Goal: Task Accomplishment & Management: Complete application form

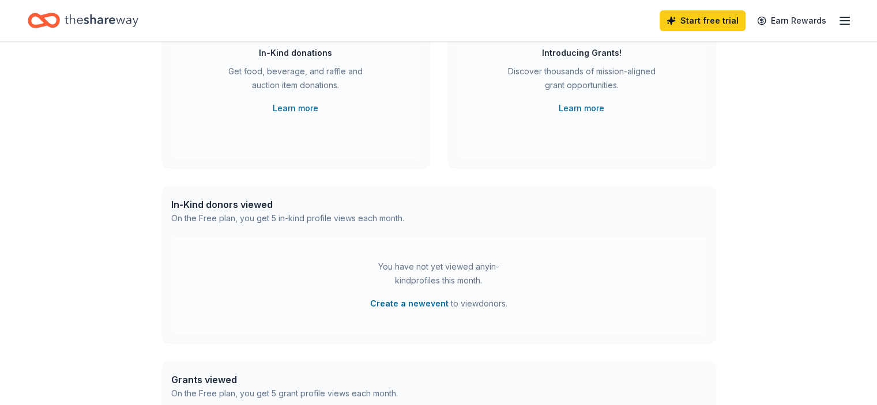
scroll to position [153, 0]
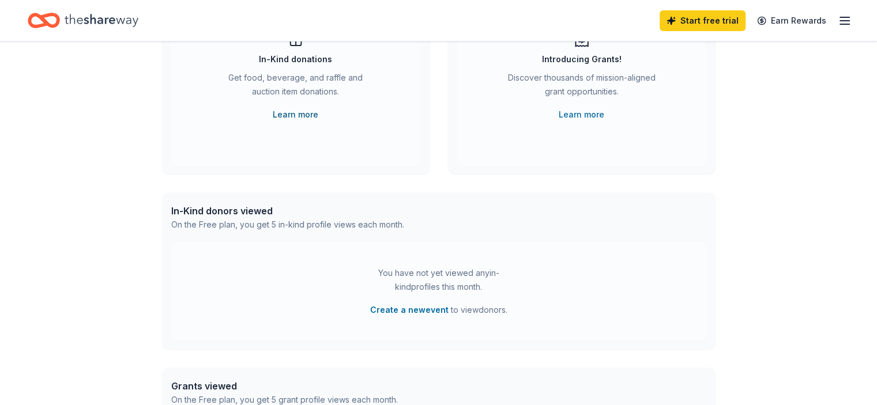
click at [288, 117] on link "Learn more" at bounding box center [296, 115] width 46 height 14
click at [408, 311] on button "Create a new event" at bounding box center [409, 310] width 78 height 14
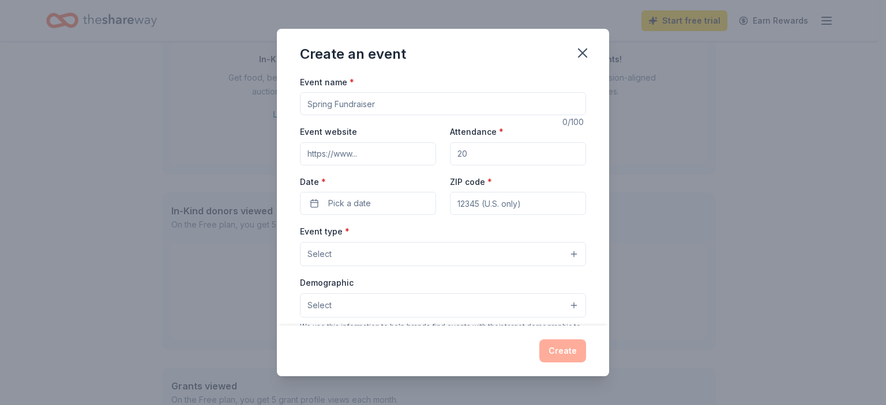
click at [392, 99] on input "Event name *" at bounding box center [443, 103] width 286 height 23
drag, startPoint x: 392, startPoint y: 99, endPoint x: 305, endPoint y: 99, distance: 87.7
click at [305, 99] on input "Event name *" at bounding box center [443, 103] width 286 height 23
click at [370, 104] on input "20th year celbration for" at bounding box center [443, 103] width 286 height 23
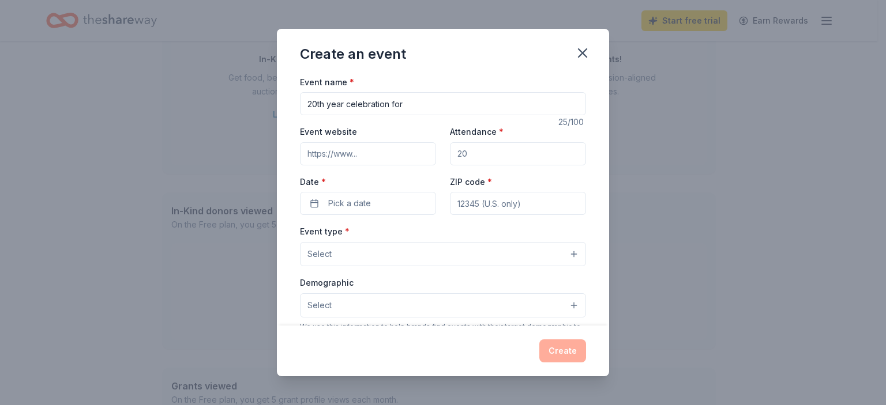
click at [422, 102] on input "20th year celebration for" at bounding box center [443, 103] width 286 height 23
type input "20th year celebration Volunteer Thank You"
click at [502, 206] on input "ZIP code *" at bounding box center [518, 203] width 136 height 23
type input "33317"
click at [431, 190] on div "Date * Pick a date" at bounding box center [368, 195] width 136 height 41
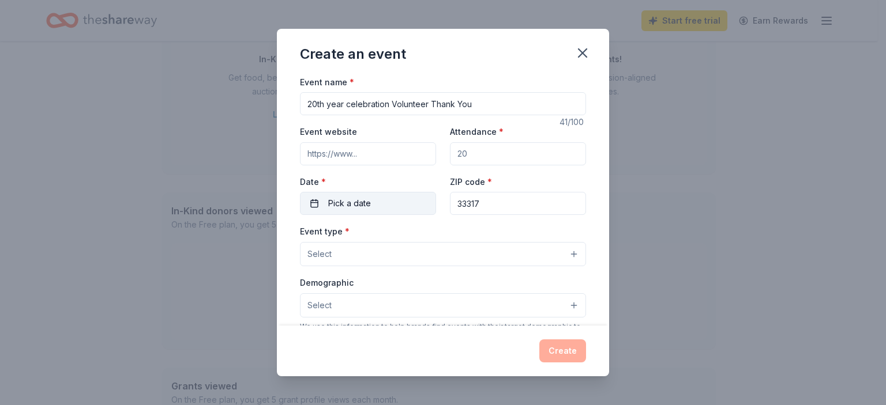
click at [360, 200] on span "Pick a date" at bounding box center [349, 204] width 43 height 14
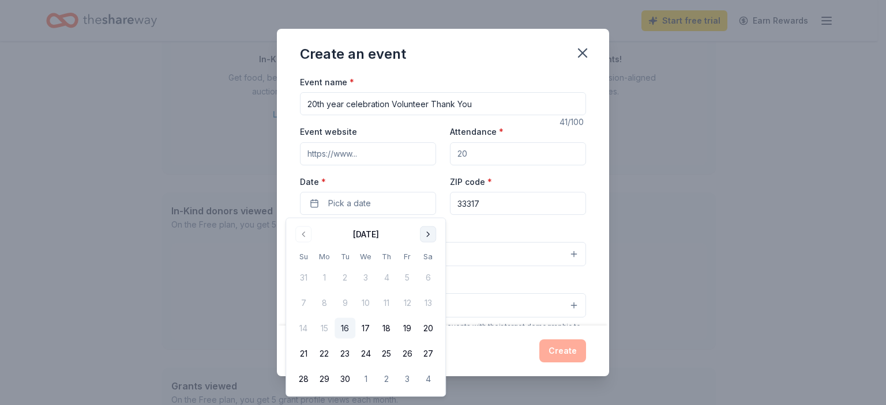
click at [429, 234] on button "Go to next month" at bounding box center [428, 235] width 16 height 16
click at [426, 281] on button "4" at bounding box center [428, 278] width 21 height 21
click at [587, 224] on div "Event name * 20th year celebration Volunteer Thank You 41 /100 Event website At…" at bounding box center [443, 200] width 332 height 251
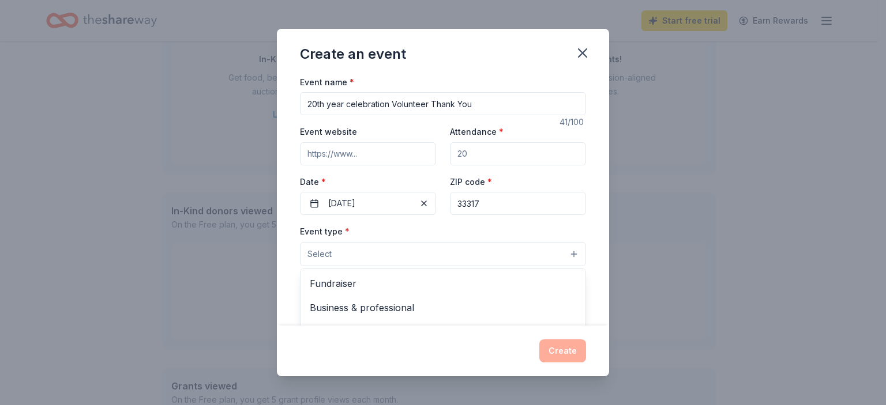
click at [338, 255] on button "Select" at bounding box center [443, 254] width 286 height 24
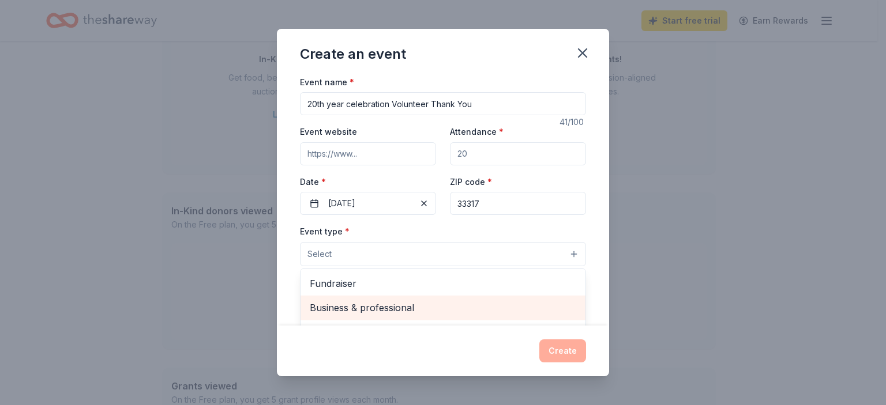
click at [352, 306] on span "Business & professional" at bounding box center [443, 307] width 266 height 15
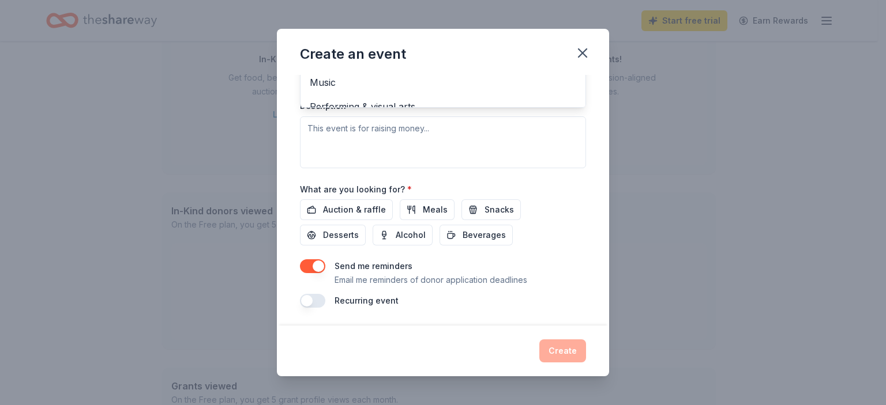
scroll to position [147, 0]
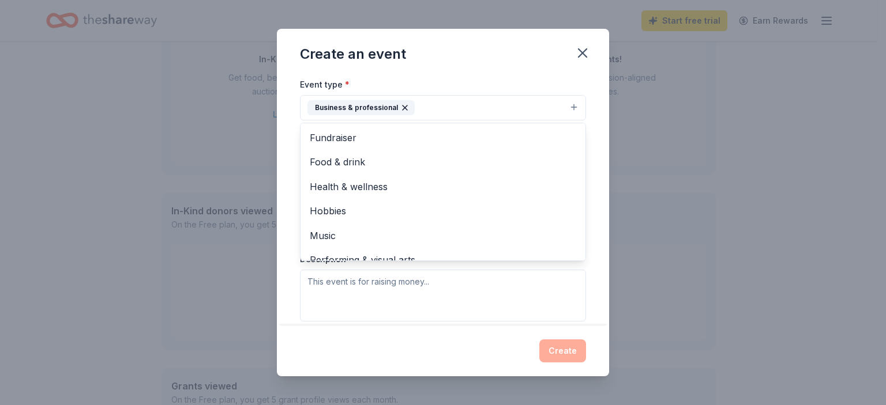
click at [592, 253] on div "Event name * 20th year celebration Volunteer Thank You 41 /100 Event website At…" at bounding box center [443, 200] width 332 height 251
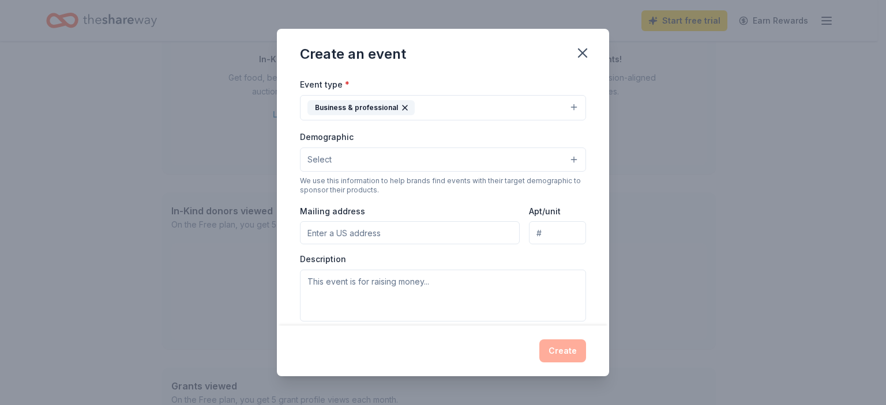
click at [392, 242] on input "Mailing address" at bounding box center [410, 232] width 220 height 23
type input "6900 SW 21st Court Suite 8"
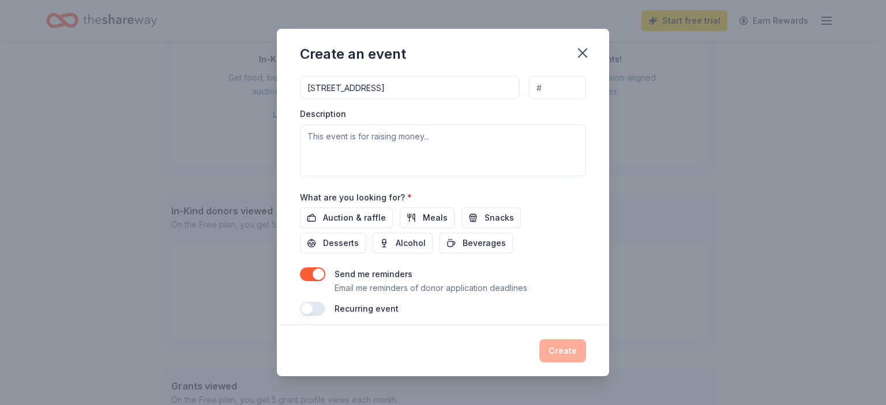
scroll to position [300, 0]
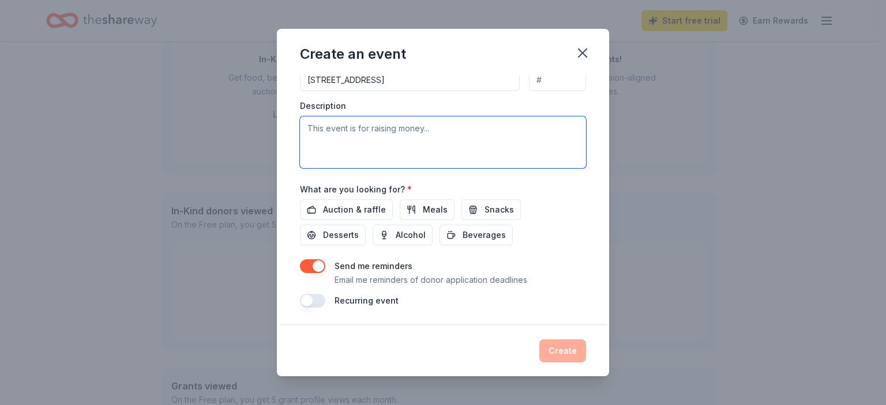
click at [429, 126] on textarea at bounding box center [443, 142] width 286 height 52
type textarea "This event is a thank for our volunteers"
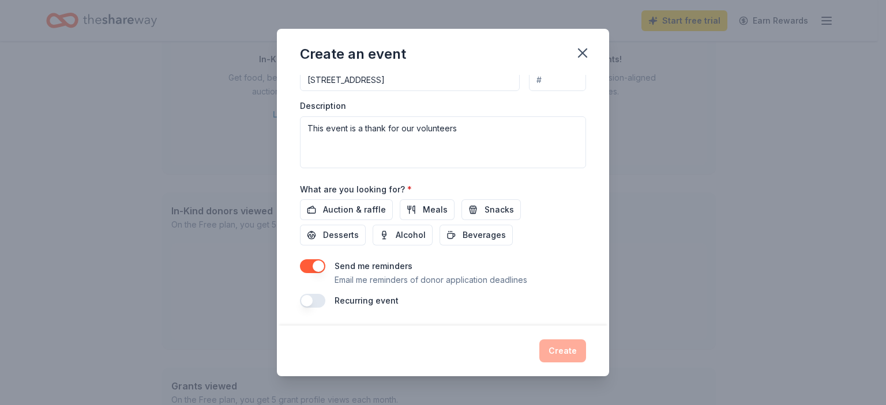
click at [562, 196] on div "What are you looking for? * Auction & raffle Meals Snacks Desserts Alcohol Beve…" at bounding box center [443, 214] width 286 height 64
click at [333, 236] on span "Desserts" at bounding box center [341, 235] width 36 height 14
click at [403, 231] on span "Alcohol" at bounding box center [411, 235] width 30 height 14
click at [492, 235] on span "Beverages" at bounding box center [484, 235] width 43 height 14
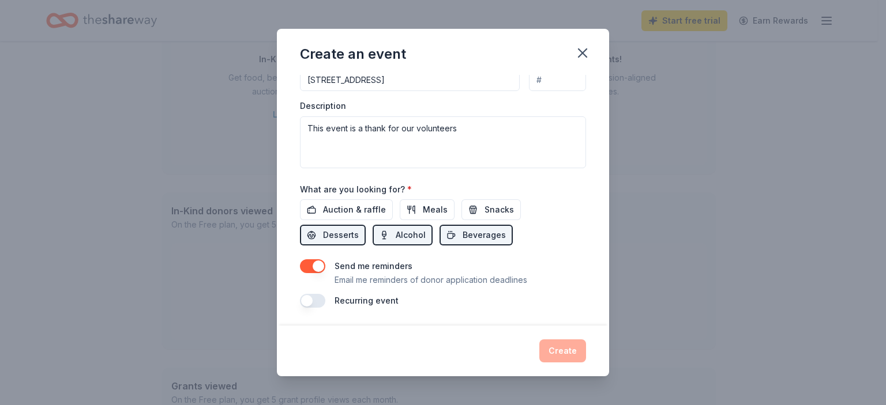
click at [314, 267] on button "button" at bounding box center [312, 267] width 25 height 14
click at [315, 267] on button "button" at bounding box center [312, 267] width 25 height 14
click at [577, 268] on div "Send me reminders Email me reminders of donor application deadlines" at bounding box center [443, 274] width 286 height 28
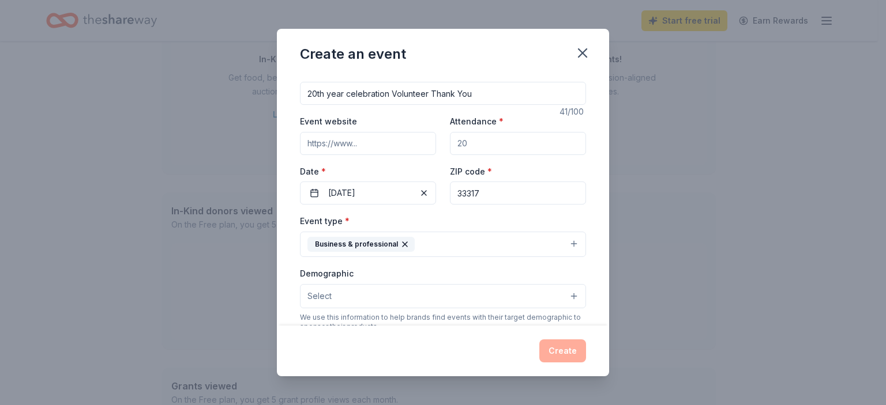
scroll to position [0, 0]
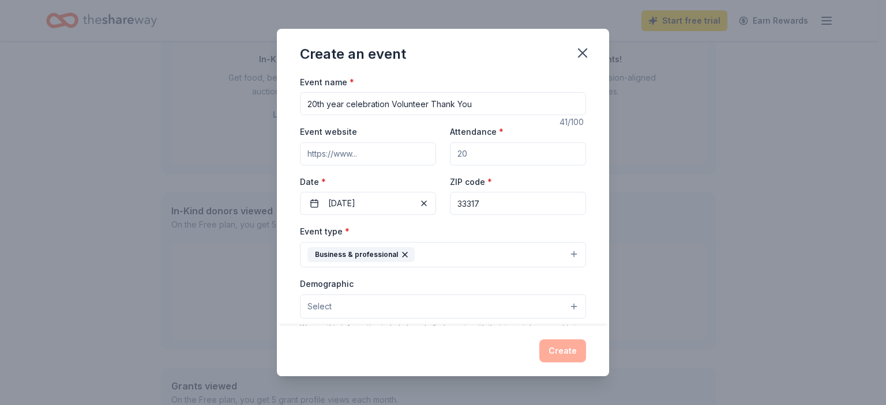
click at [503, 153] on input "Attendance *" at bounding box center [518, 153] width 136 height 23
drag, startPoint x: 495, startPoint y: 153, endPoint x: 443, endPoint y: 152, distance: 51.9
click at [443, 152] on div "Event website Attendance * Date * 10/04/2025 ZIP code * 33317" at bounding box center [443, 170] width 286 height 91
click at [479, 156] on input "Attendance *" at bounding box center [518, 153] width 136 height 23
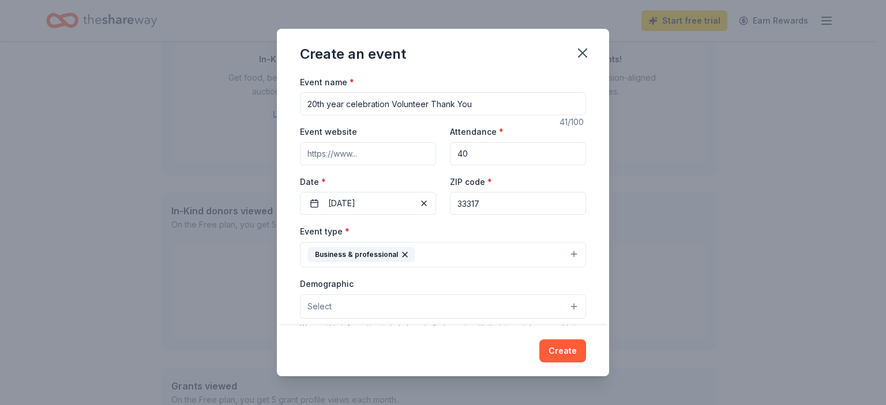
type input "40"
click at [577, 179] on div "Event name * 20th year celebration Volunteer Thank You 41 /100 Event website At…" at bounding box center [443, 200] width 332 height 251
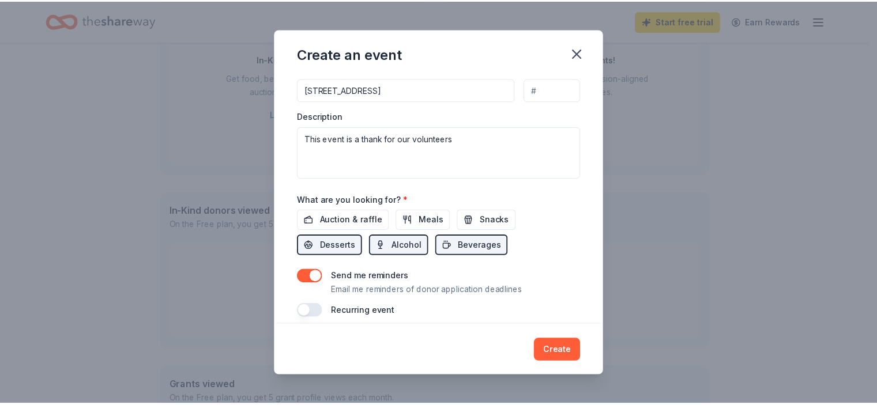
scroll to position [300, 0]
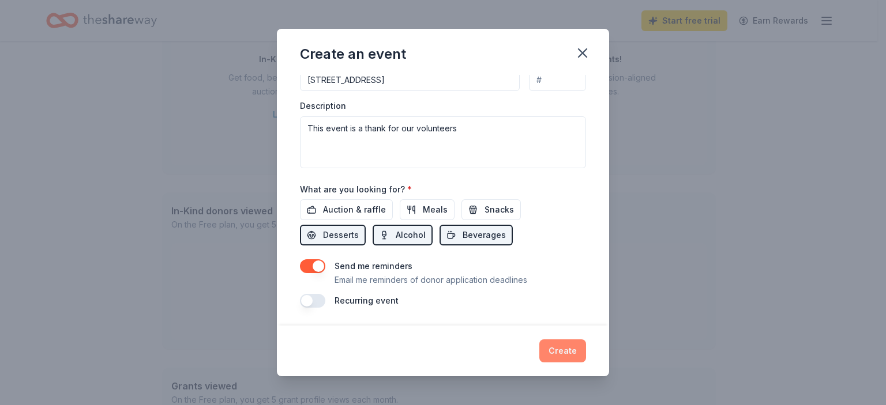
click at [567, 346] on button "Create" at bounding box center [562, 351] width 47 height 23
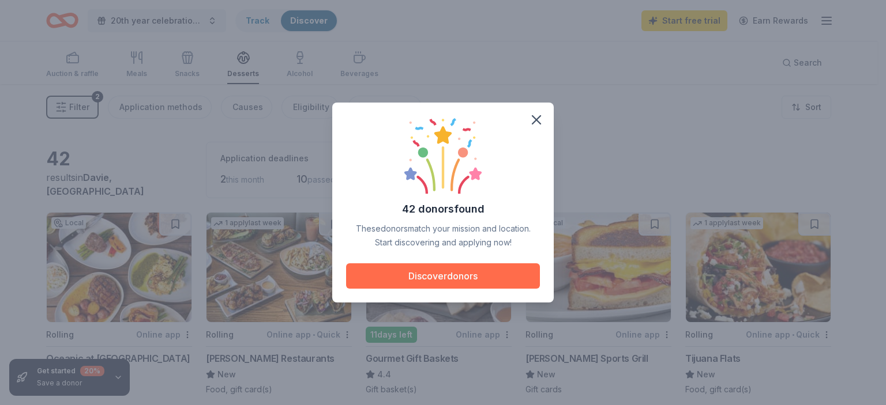
click at [472, 276] on button "Discover donors" at bounding box center [443, 276] width 194 height 25
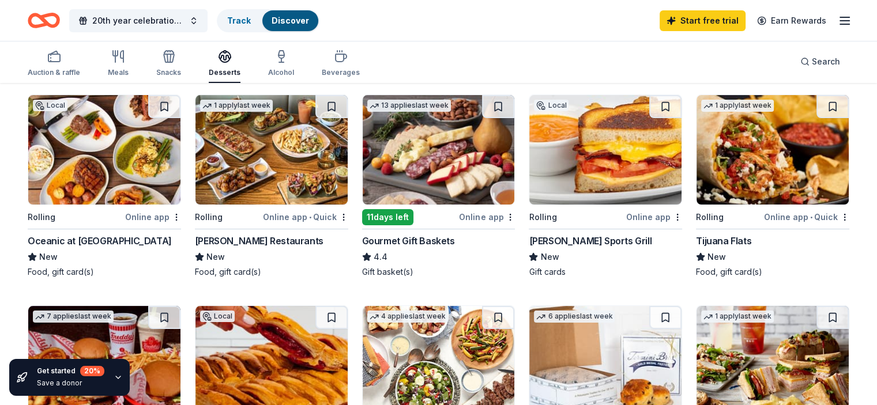
scroll to position [129, 0]
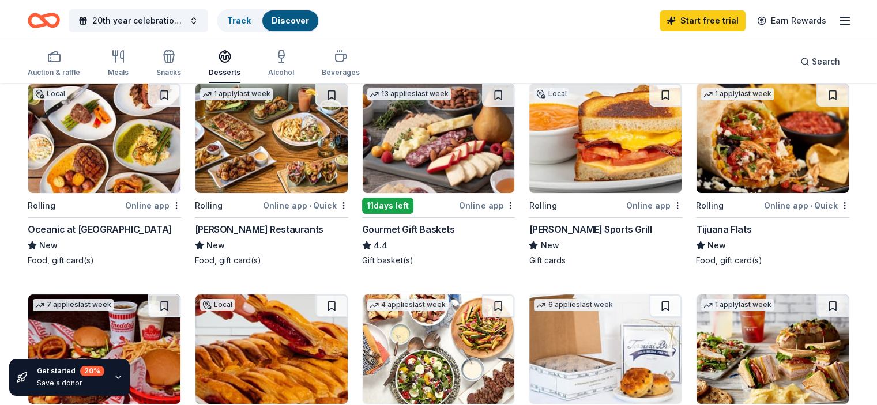
click at [484, 204] on div "Online app" at bounding box center [487, 205] width 56 height 14
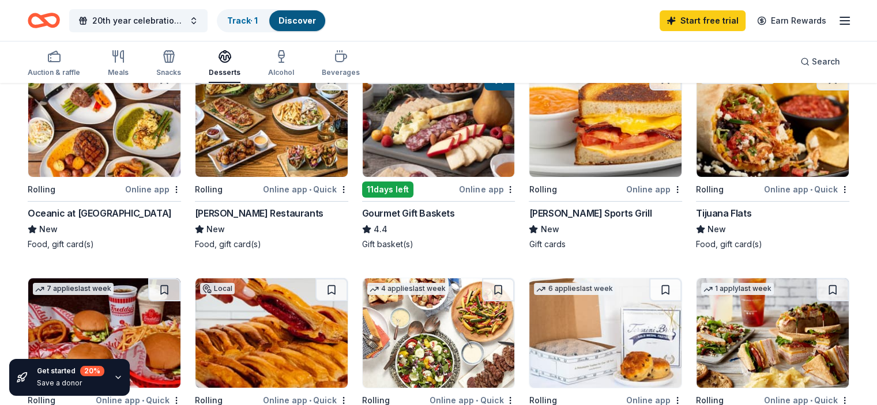
scroll to position [153, 0]
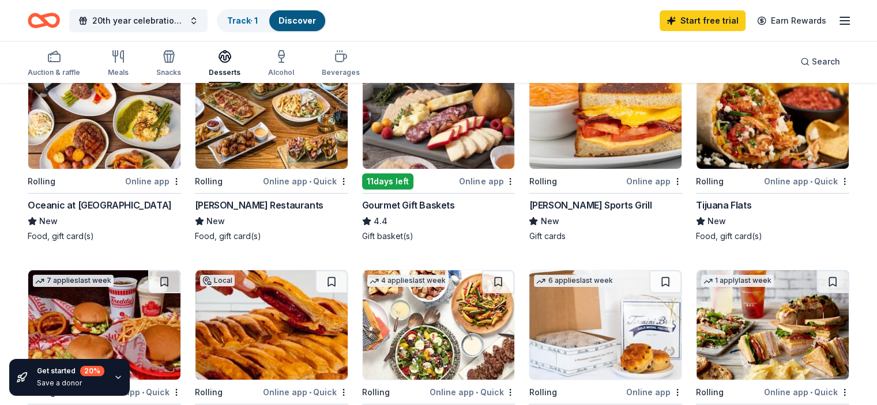
click at [608, 138] on img at bounding box center [605, 114] width 152 height 110
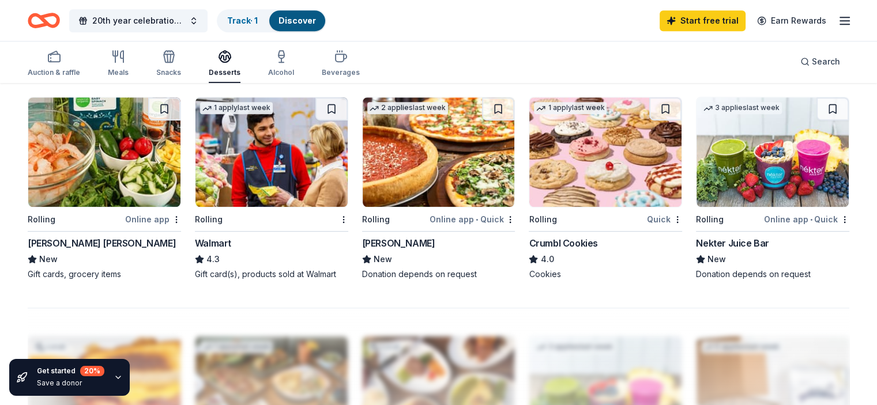
scroll to position [769, 0]
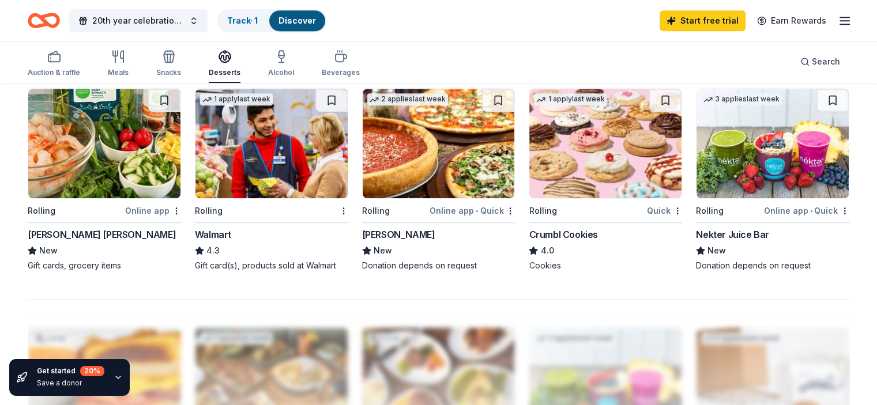
click at [607, 157] on img at bounding box center [605, 144] width 152 height 110
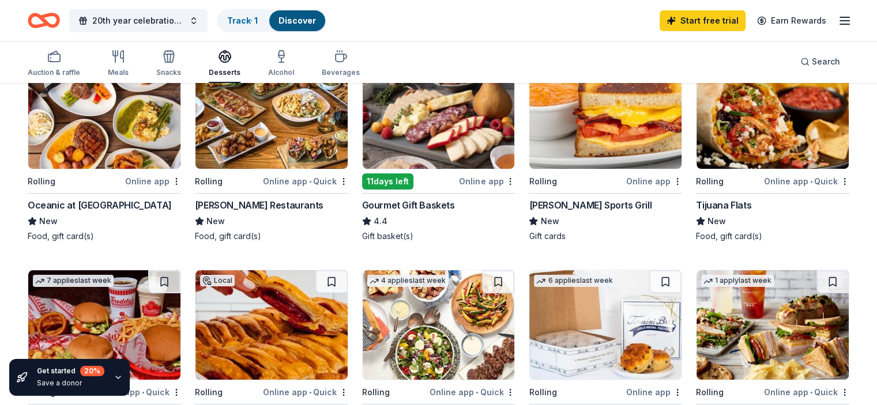
scroll to position [0, 0]
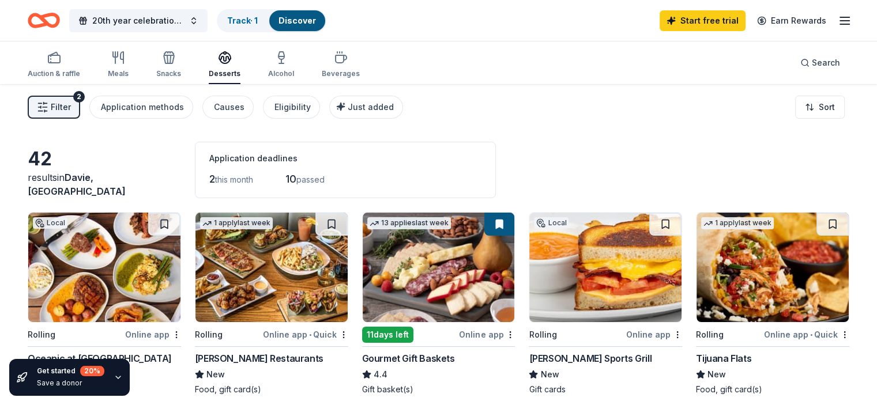
click at [71, 103] on span "Filter" at bounding box center [61, 107] width 20 height 14
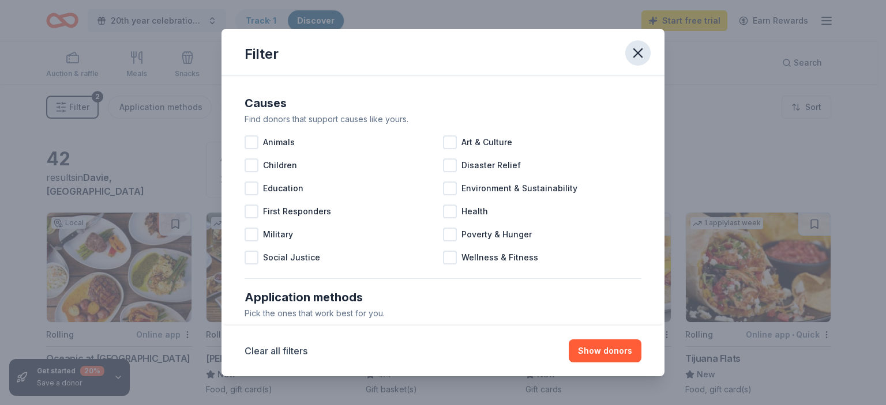
click at [641, 54] on icon "button" at bounding box center [638, 53] width 16 height 16
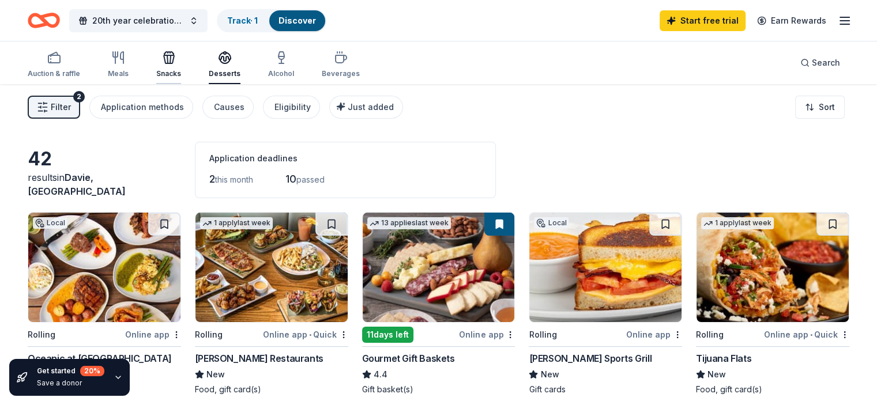
click at [176, 57] on icon "button" at bounding box center [169, 58] width 14 height 14
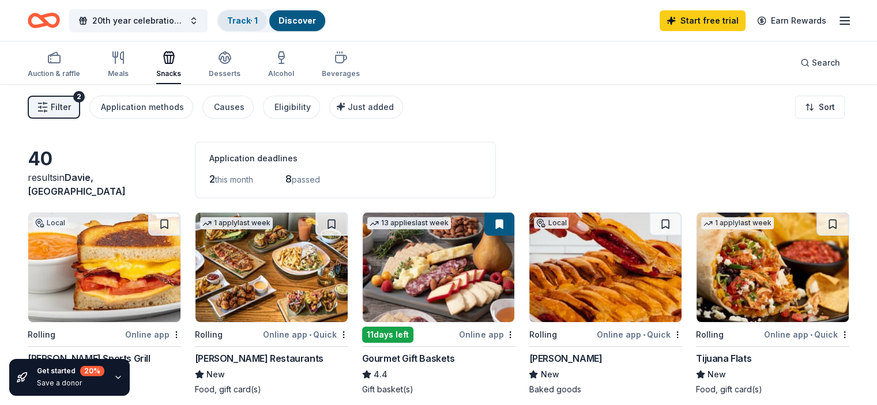
click at [258, 19] on link "Track · 1" at bounding box center [242, 21] width 31 height 10
click at [312, 17] on link "Discover" at bounding box center [297, 21] width 37 height 10
click at [681, 23] on link "Start free trial" at bounding box center [703, 20] width 86 height 21
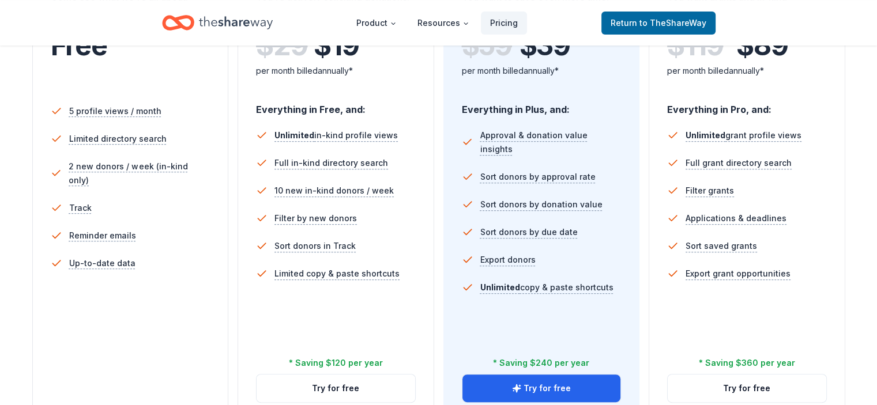
scroll to position [307, 0]
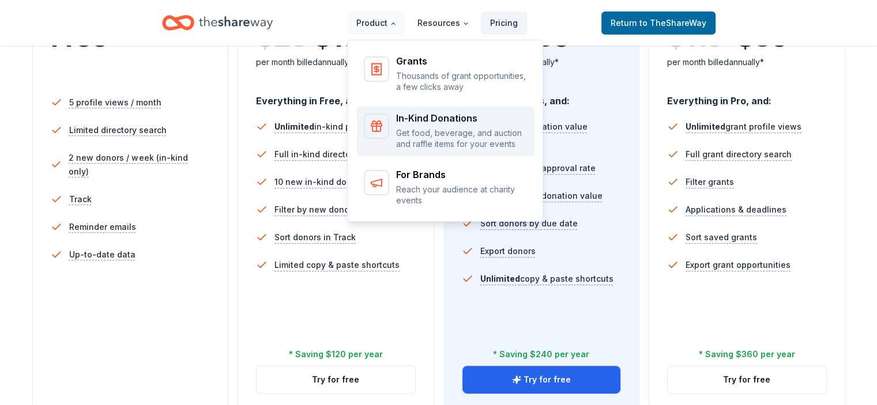
click at [406, 124] on div "In-Kind Donations Get food, beverage, and auction and raffle items for your eve…" at bounding box center [461, 132] width 131 height 36
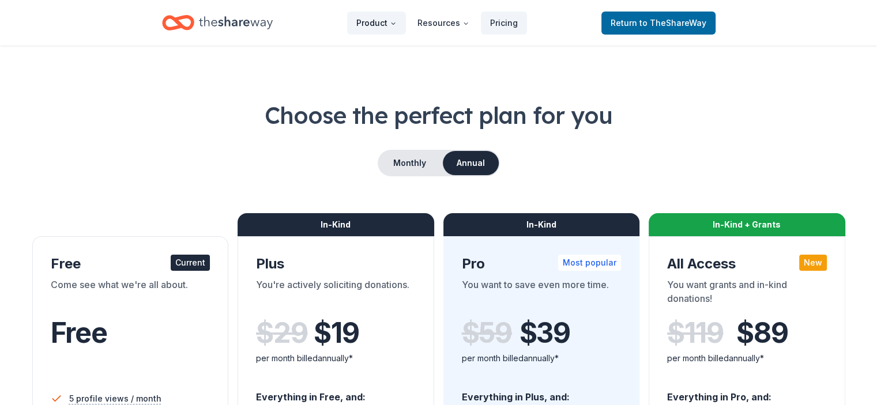
scroll to position [0, 0]
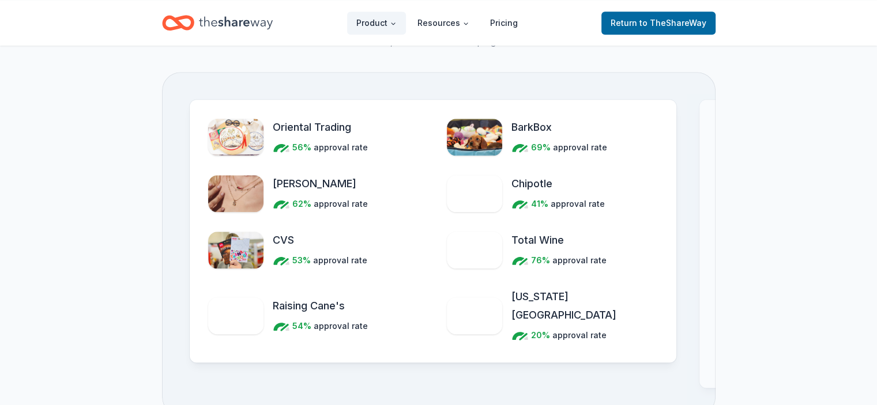
scroll to position [1375, 0]
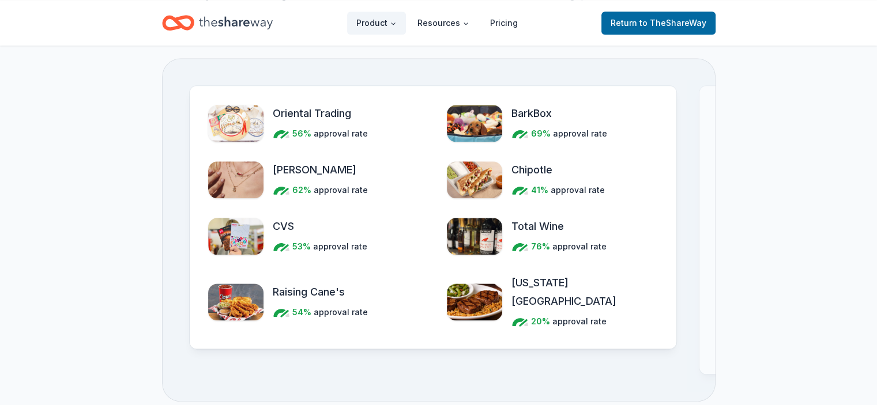
click at [475, 170] on img "Features for simplifying everyday business tasks" at bounding box center [474, 179] width 55 height 37
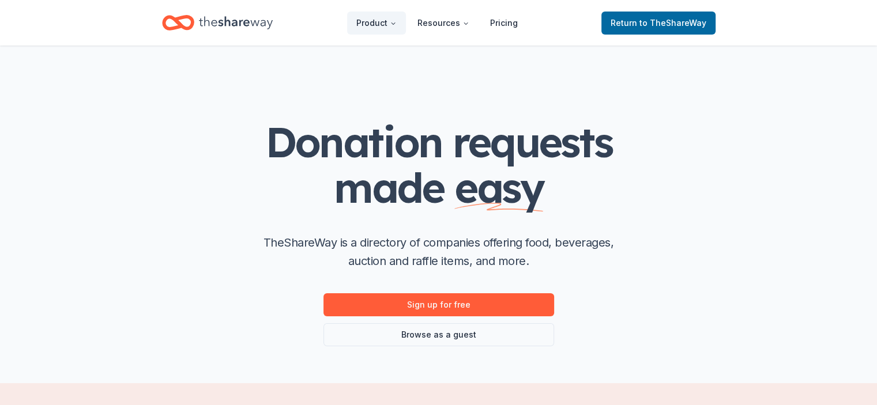
scroll to position [0, 0]
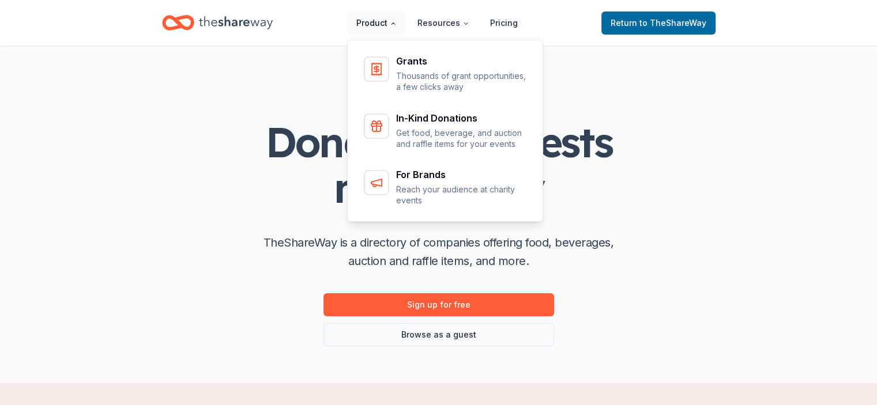
click at [376, 20] on button "Product" at bounding box center [376, 23] width 59 height 23
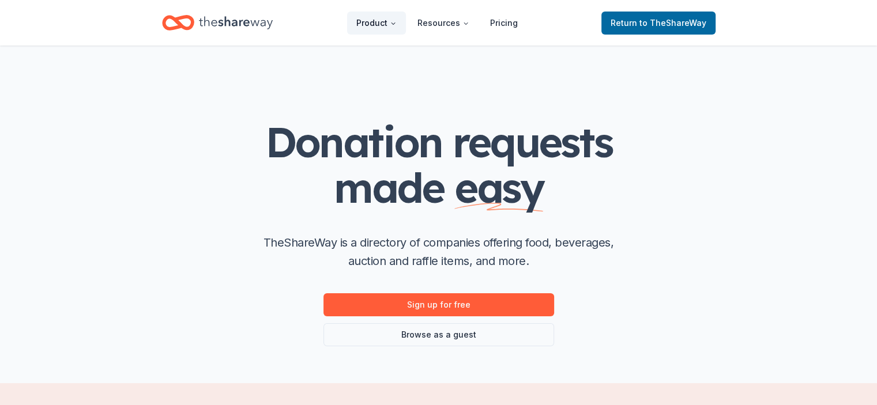
click at [376, 20] on button "Product" at bounding box center [376, 23] width 59 height 23
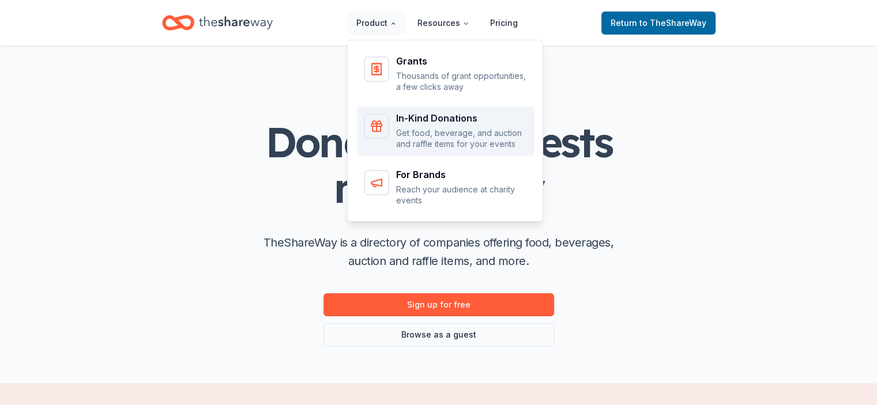
click at [423, 131] on p "Get food, beverage, and auction and raffle items for your events" at bounding box center [461, 138] width 131 height 22
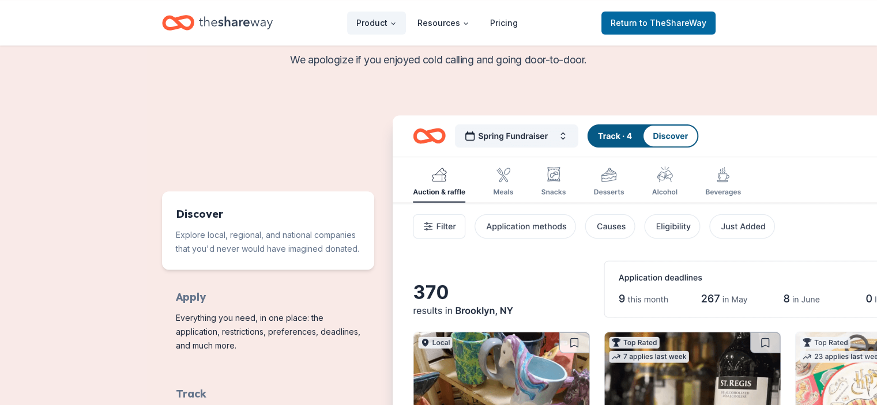
scroll to position [461, 0]
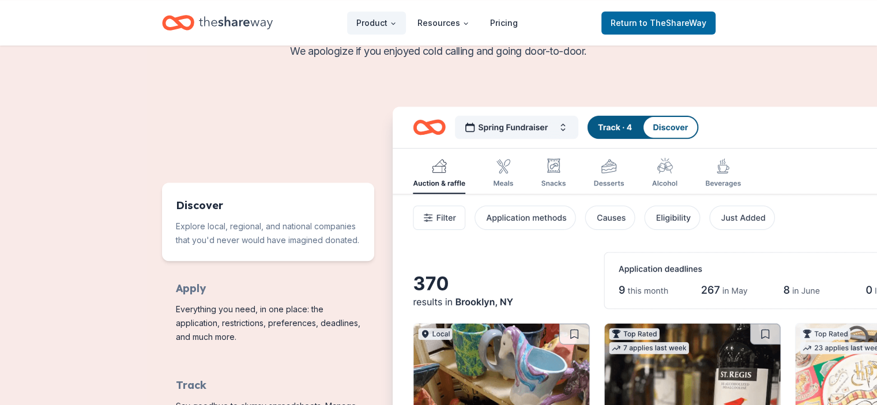
click at [678, 128] on img "Features for running your books" at bounding box center [688, 315] width 591 height 417
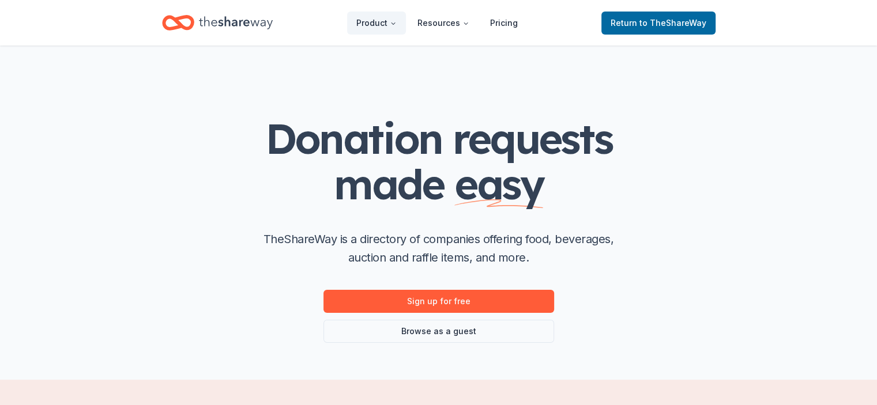
scroll to position [0, 0]
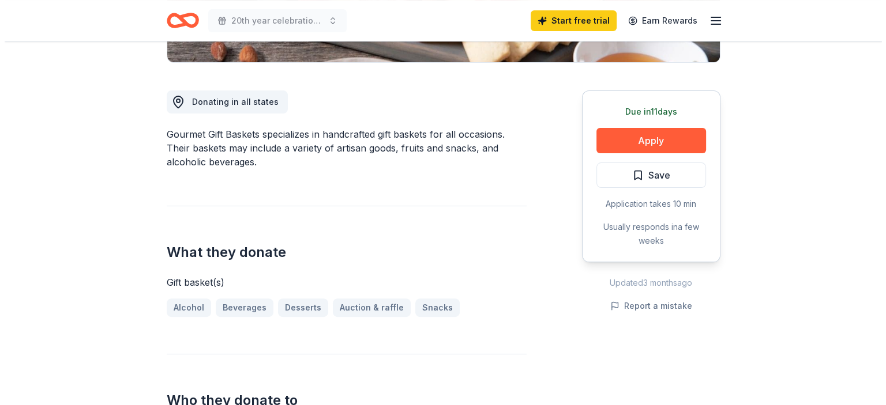
scroll to position [153, 0]
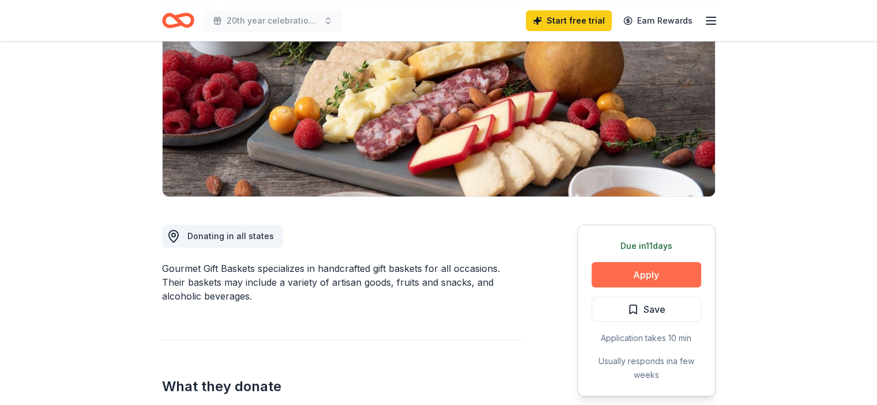
click at [651, 272] on button "Apply" at bounding box center [647, 274] width 110 height 25
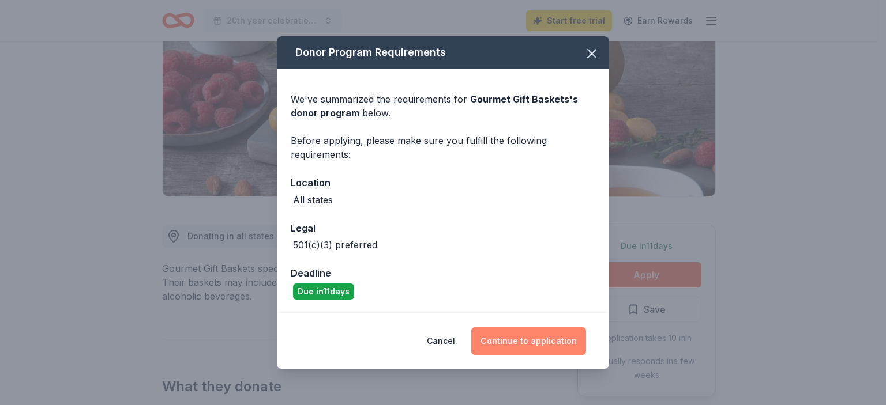
click at [525, 348] on button "Continue to application" at bounding box center [528, 342] width 115 height 28
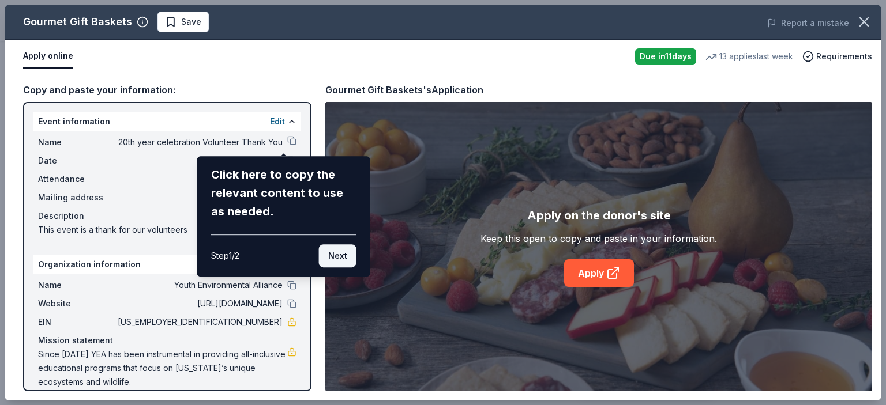
click at [344, 255] on button "Next" at bounding box center [337, 256] width 37 height 23
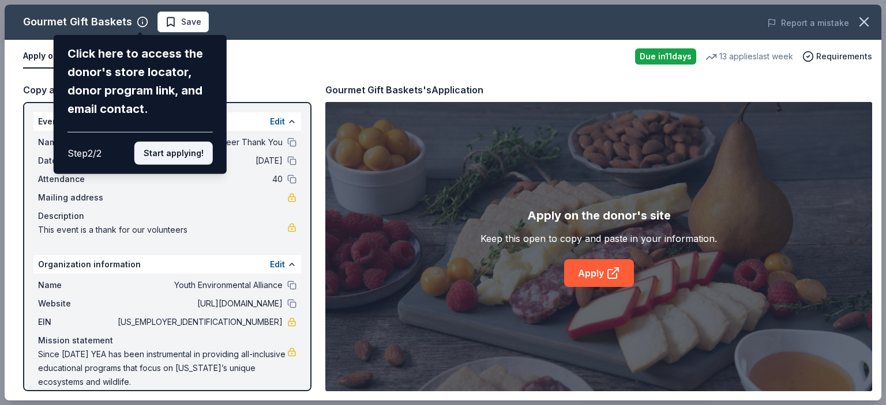
click at [175, 150] on button "Start applying!" at bounding box center [173, 153] width 78 height 23
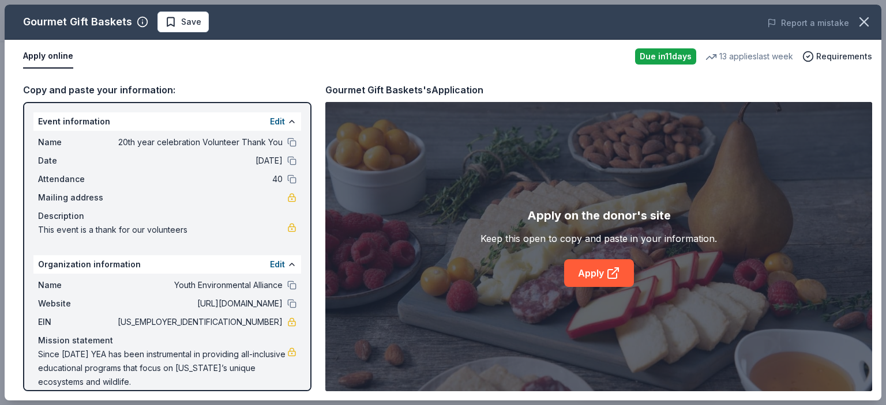
click at [283, 120] on div "Gourmet Gift Baskets Save Report a mistake Apply online Due in 11 days 13 appli…" at bounding box center [443, 203] width 877 height 396
click at [217, 124] on div "Gourmet Gift Baskets Save Report a mistake Apply online Due in 11 days 13 appli…" at bounding box center [443, 203] width 877 height 396
click at [62, 198] on span "Mailing address" at bounding box center [76, 198] width 77 height 14
click at [51, 217] on div "Description" at bounding box center [167, 216] width 258 height 14
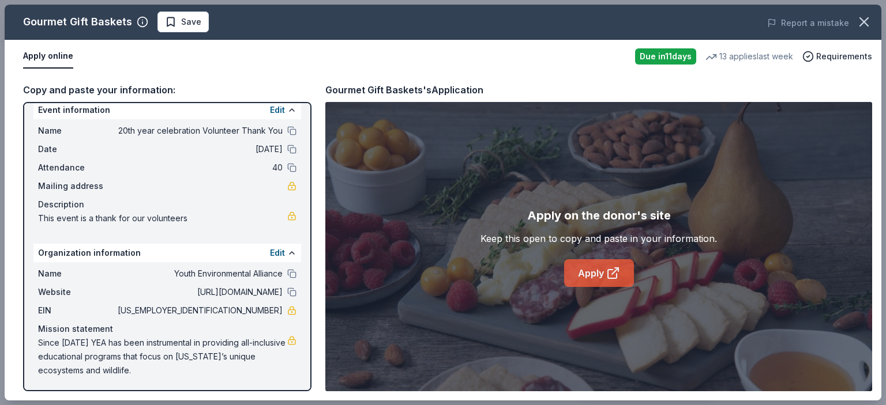
click at [602, 272] on link "Apply" at bounding box center [599, 274] width 70 height 28
drag, startPoint x: 36, startPoint y: 328, endPoint x: 108, endPoint y: 342, distance: 73.5
click at [103, 340] on div "Name Youth Environmental Alliance Website http://www.yeafrog.org EIN 20-2577410…" at bounding box center [167, 322] width 268 height 120
drag, startPoint x: 212, startPoint y: 375, endPoint x: 115, endPoint y: 362, distance: 97.8
click at [78, 363] on span "Since 2005 YEA has been instrumental in providing all-inclusive educational pro…" at bounding box center [162, 357] width 249 height 42
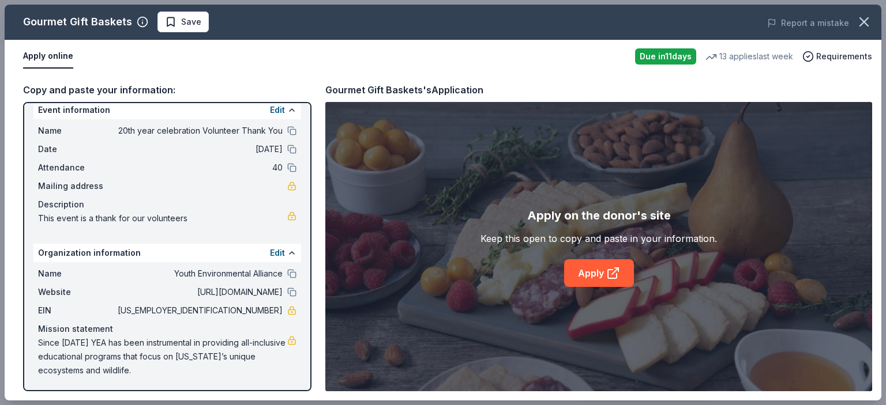
drag, startPoint x: 134, startPoint y: 369, endPoint x: 61, endPoint y: 357, distance: 74.1
click at [58, 359] on span "Since 2005 YEA has been instrumental in providing all-inclusive educational pro…" at bounding box center [162, 357] width 249 height 42
drag, startPoint x: 138, startPoint y: 366, endPoint x: 51, endPoint y: 354, distance: 88.0
click at [51, 354] on span "Since 2005 YEA has been instrumental in providing all-inclusive educational pro…" at bounding box center [162, 357] width 249 height 42
click at [39, 336] on span "Since 2005 YEA has been instrumental in providing all-inclusive educational pro…" at bounding box center [162, 357] width 249 height 42
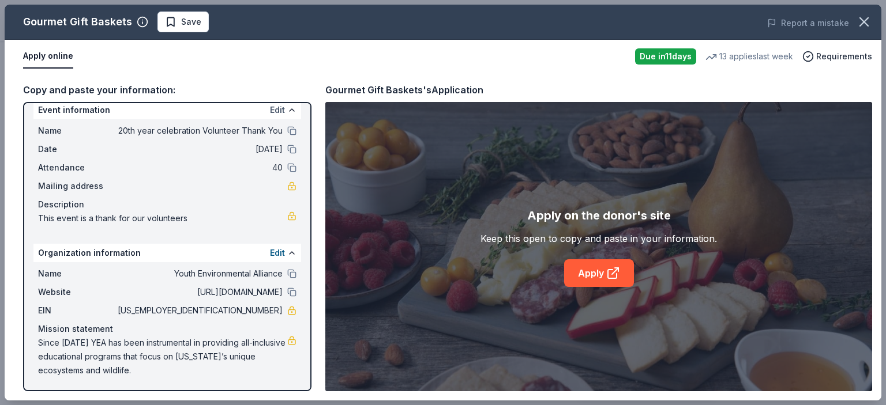
click at [270, 106] on button "Edit" at bounding box center [277, 110] width 15 height 14
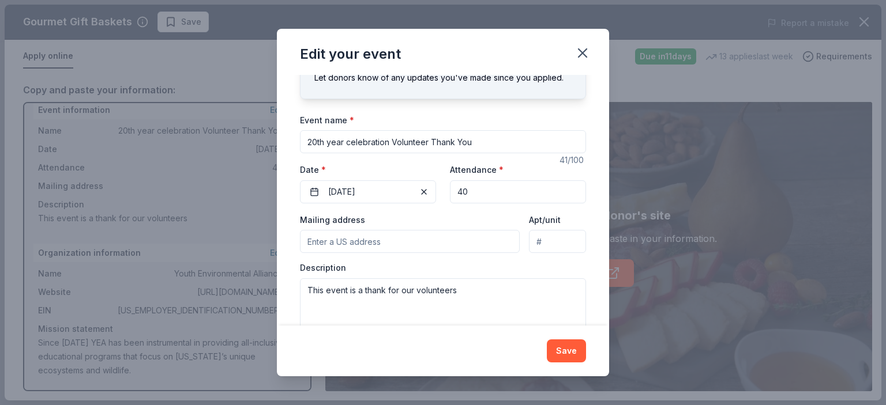
scroll to position [76, 0]
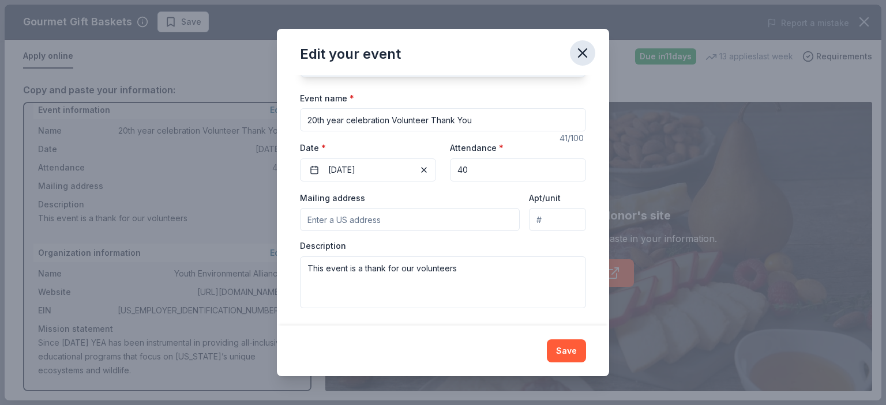
click at [575, 50] on icon "button" at bounding box center [582, 53] width 16 height 16
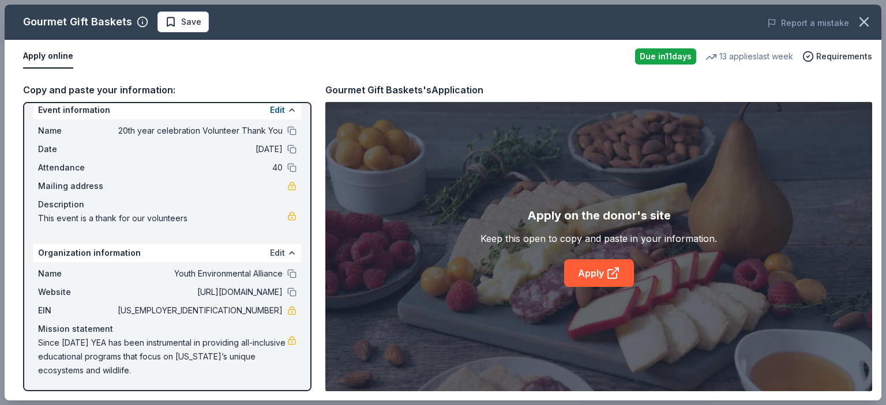
click at [270, 254] on button "Edit" at bounding box center [277, 253] width 15 height 14
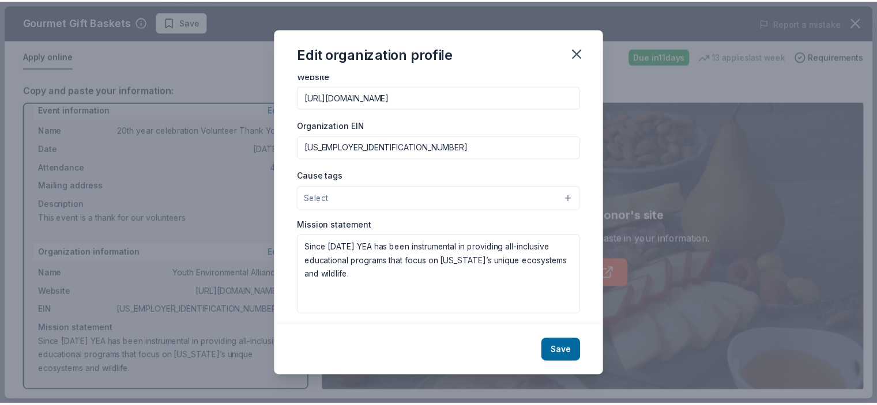
scroll to position [134, 0]
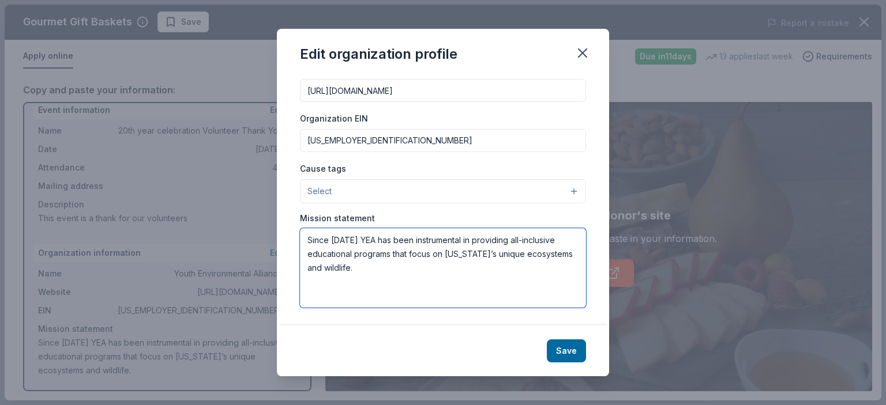
drag, startPoint x: 345, startPoint y: 266, endPoint x: 309, endPoint y: 235, distance: 47.9
click at [309, 235] on textarea "Since 2005 YEA has been instrumental in providing all-inclusive educational pro…" at bounding box center [443, 268] width 286 height 80
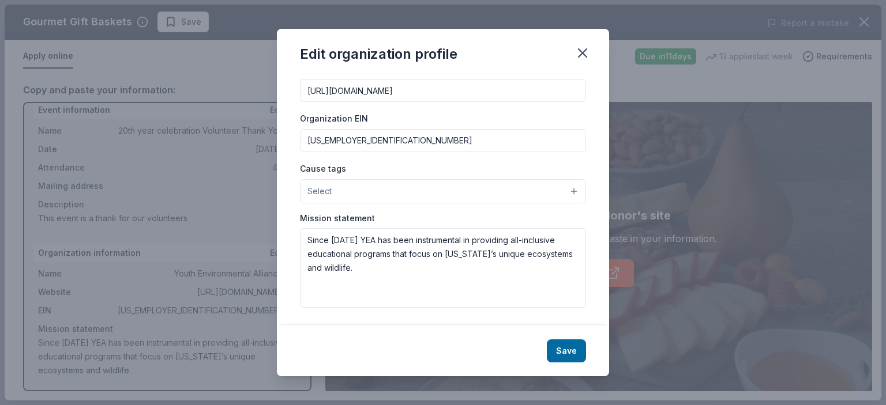
drag, startPoint x: 356, startPoint y: 138, endPoint x: 302, endPoint y: 133, distance: 55.0
click at [302, 133] on input "20-2577410" at bounding box center [443, 140] width 286 height 23
click at [591, 51] on button "button" at bounding box center [582, 52] width 25 height 25
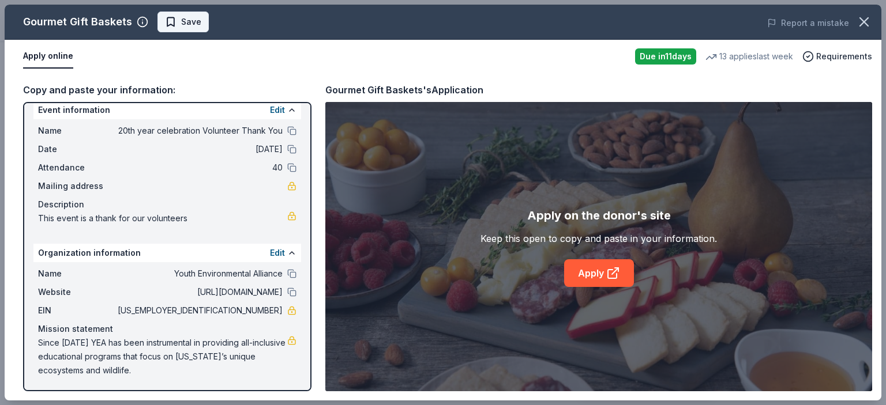
click at [168, 24] on span "Save" at bounding box center [183, 22] width 36 height 14
click at [863, 21] on icon "button" at bounding box center [864, 22] width 8 height 8
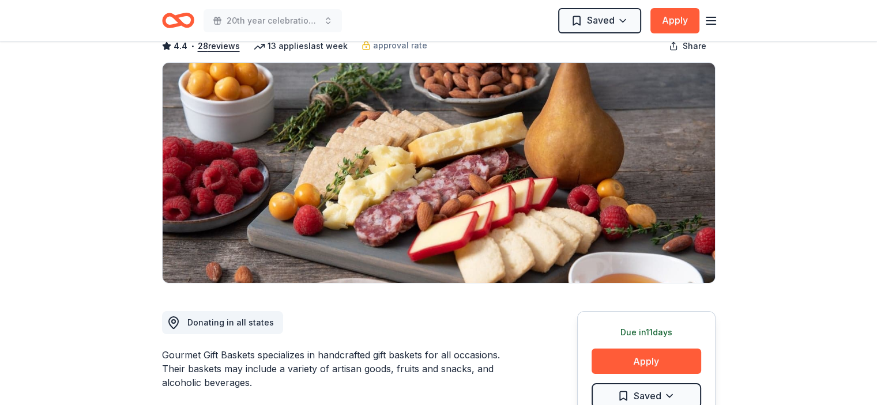
scroll to position [0, 0]
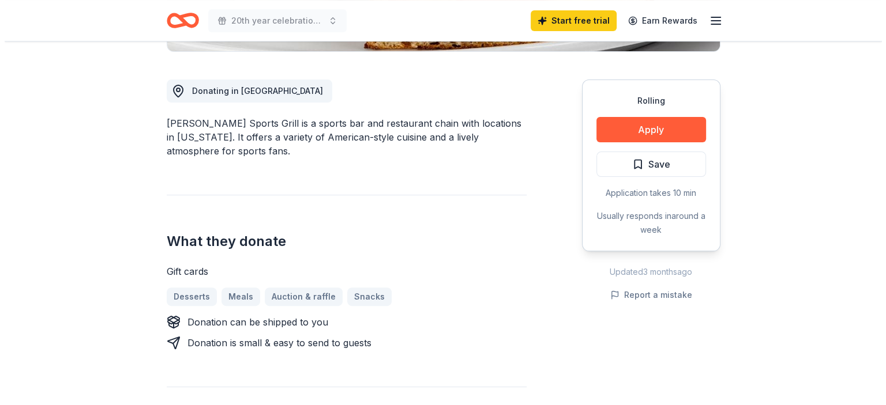
scroll to position [307, 0]
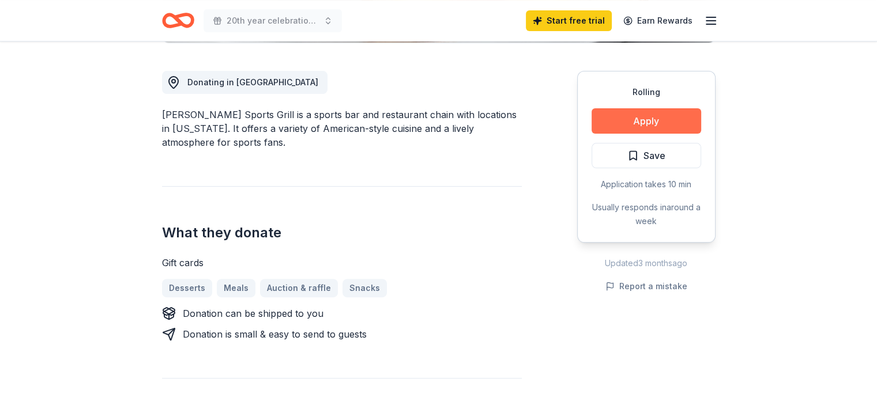
click at [660, 117] on button "Apply" at bounding box center [647, 120] width 110 height 25
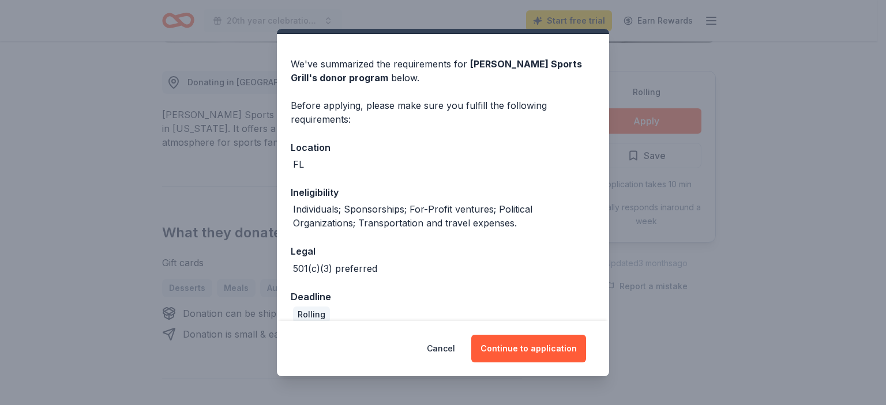
scroll to position [43, 0]
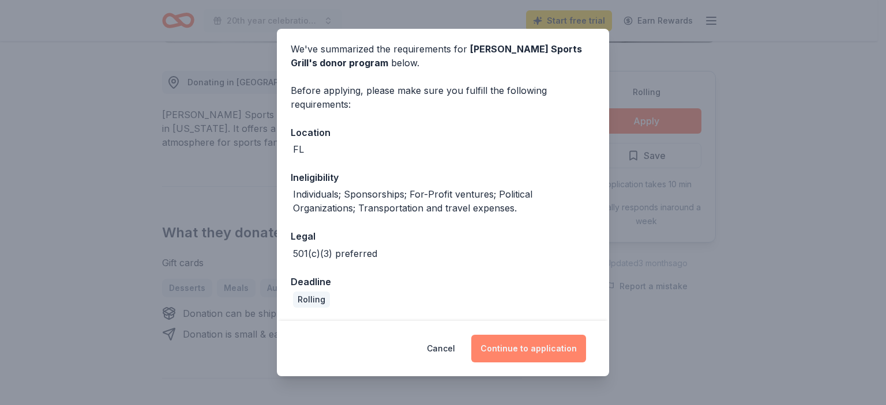
click at [513, 348] on button "Continue to application" at bounding box center [528, 349] width 115 height 28
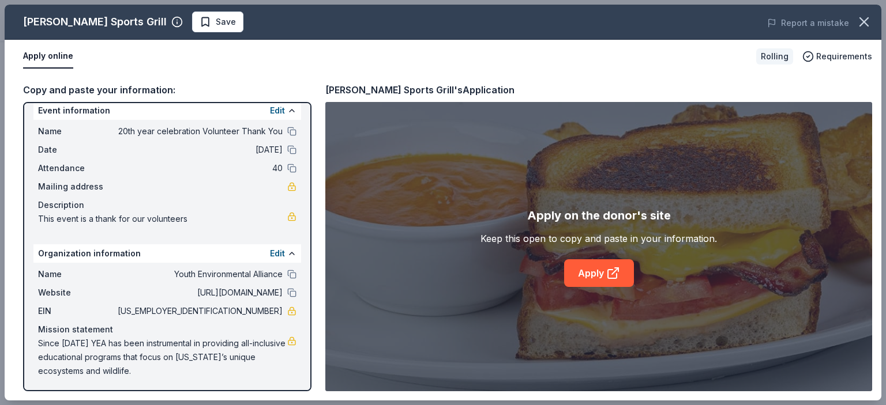
scroll to position [12, 0]
click at [597, 269] on link "Apply" at bounding box center [599, 274] width 70 height 28
click at [270, 108] on button "Edit" at bounding box center [277, 110] width 15 height 14
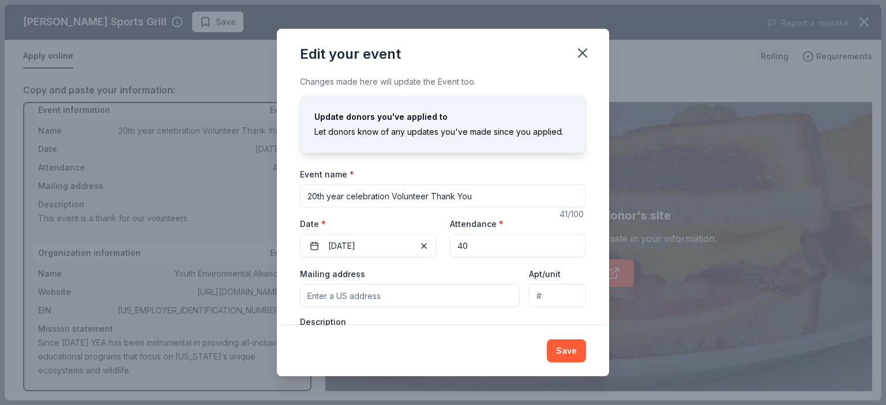
drag, startPoint x: 307, startPoint y: 194, endPoint x: 495, endPoint y: 192, distance: 187.4
click at [495, 192] on input "20th year celebration Volunteer Thank You" at bounding box center [443, 196] width 286 height 23
click at [577, 48] on icon "button" at bounding box center [582, 53] width 16 height 16
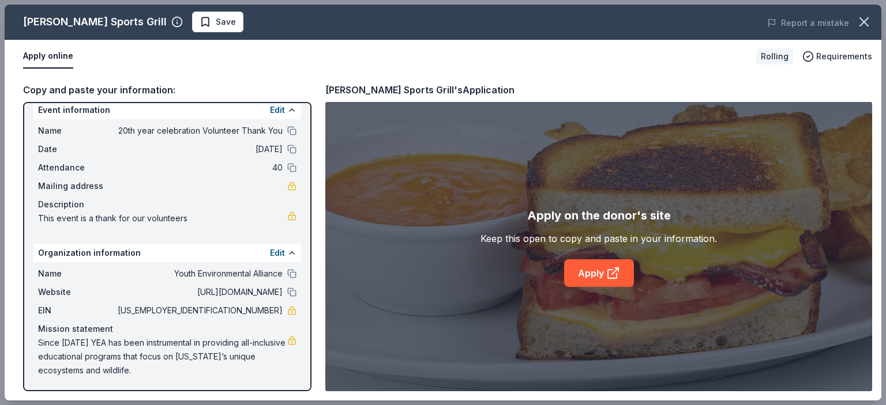
click at [169, 340] on span "Since 2005 YEA has been instrumental in providing all-inclusive educational pro…" at bounding box center [162, 357] width 249 height 42
click at [287, 255] on button at bounding box center [291, 253] width 9 height 9
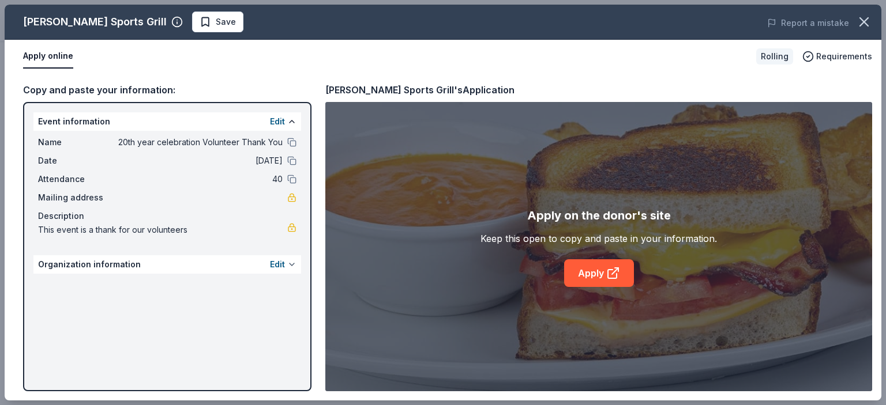
click at [290, 264] on button at bounding box center [291, 264] width 9 height 9
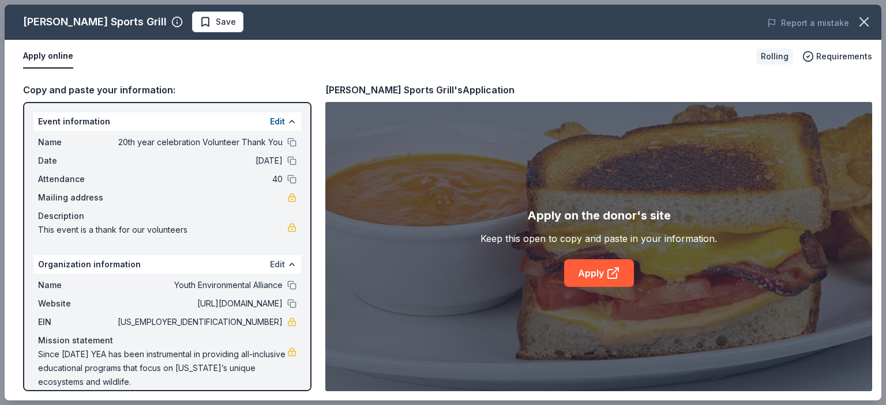
click at [270, 265] on button "Edit" at bounding box center [277, 265] width 15 height 14
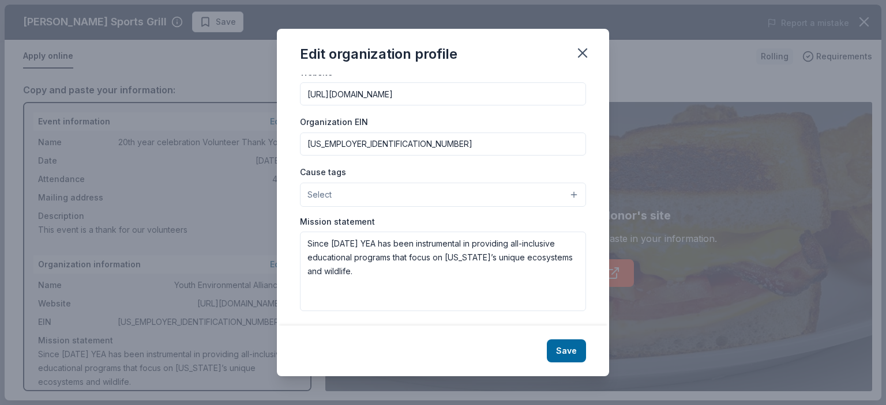
scroll to position [134, 0]
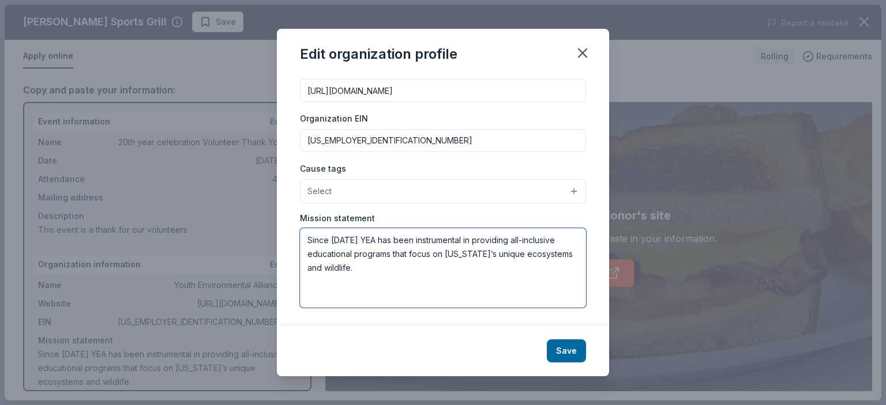
drag, startPoint x: 362, startPoint y: 270, endPoint x: 304, endPoint y: 242, distance: 64.2
click at [304, 242] on textarea "Since 2005 YEA has been instrumental in providing all-inclusive educational pro…" at bounding box center [443, 268] width 286 height 80
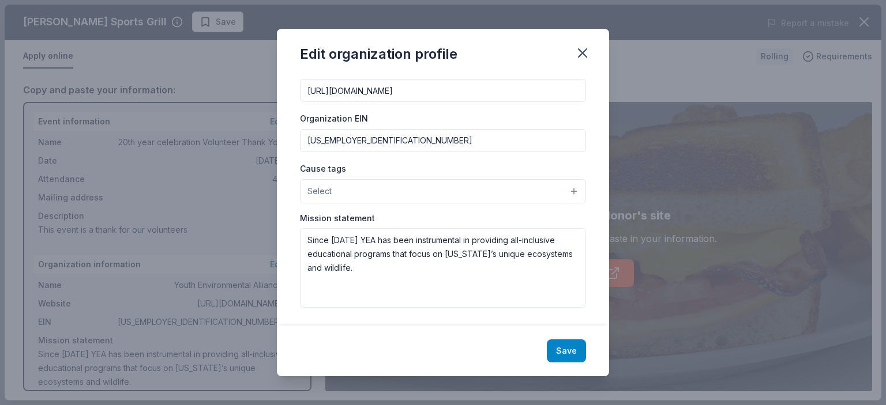
click at [570, 351] on button "Save" at bounding box center [566, 351] width 39 height 23
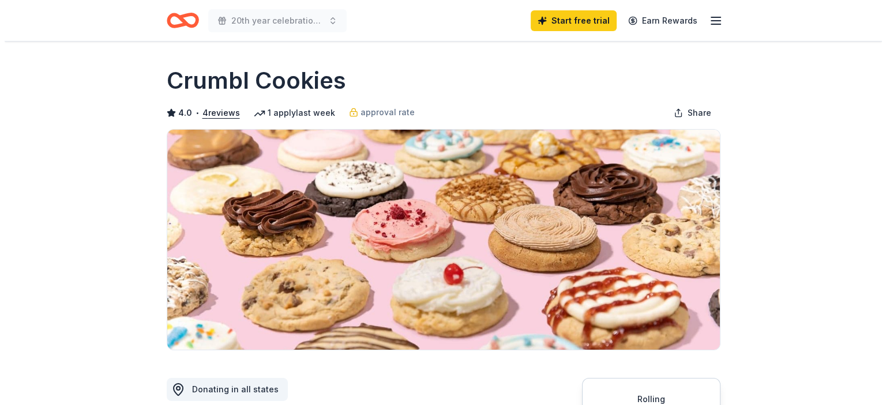
scroll to position [153, 0]
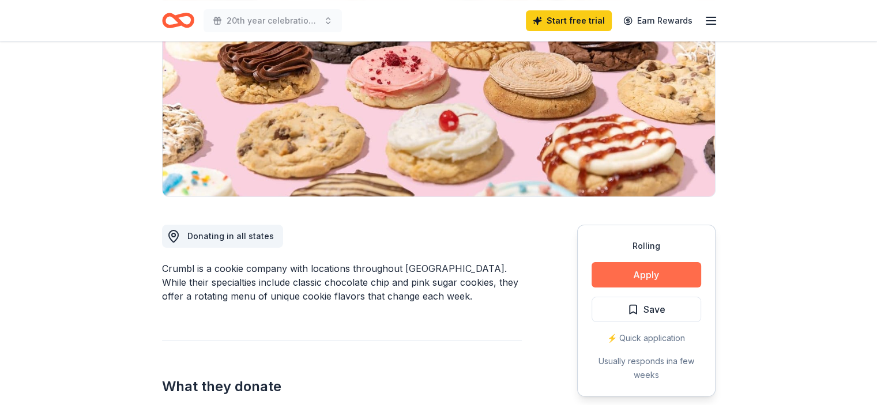
click at [656, 276] on button "Apply" at bounding box center [647, 274] width 110 height 25
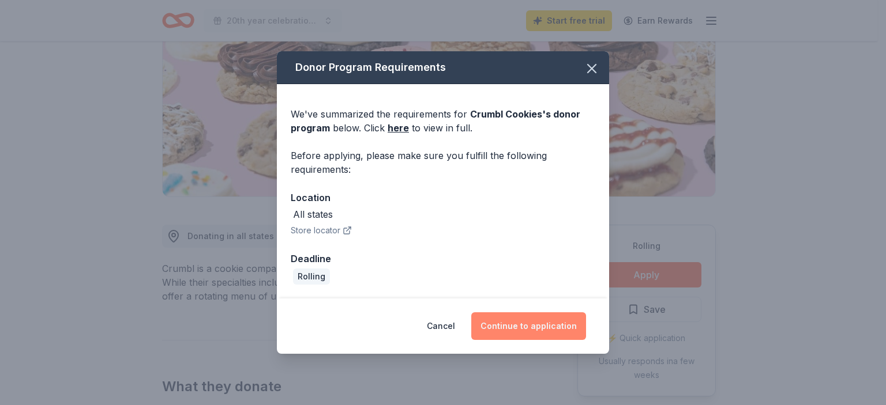
click at [544, 328] on button "Continue to application" at bounding box center [528, 327] width 115 height 28
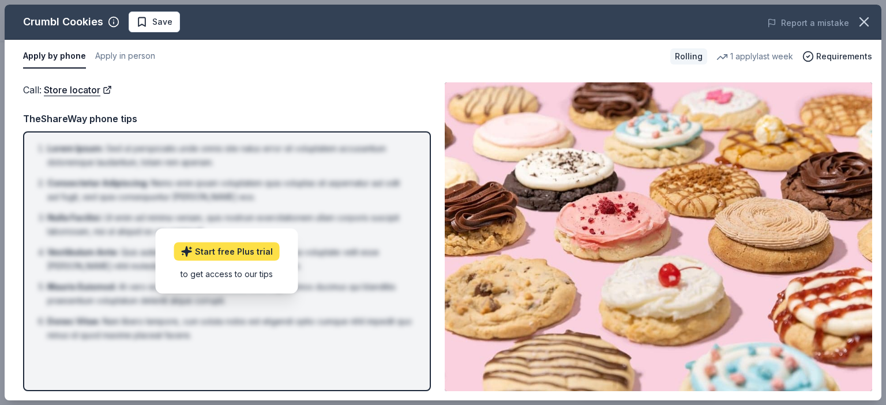
click at [236, 250] on link "Start free Plus trial" at bounding box center [227, 252] width 106 height 18
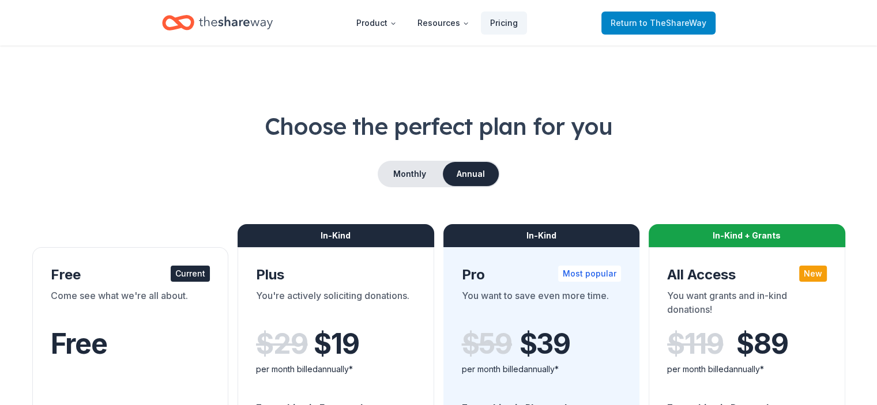
click at [639, 23] on span "Return to TheShareWay" at bounding box center [659, 23] width 96 height 14
click at [661, 24] on span "to TheShareWay" at bounding box center [673, 23] width 67 height 10
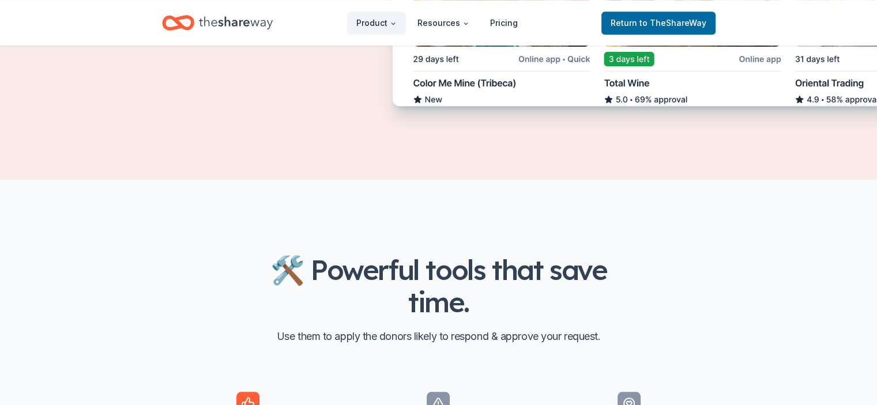
scroll to position [923, 0]
